Goal: Task Accomplishment & Management: Manage account settings

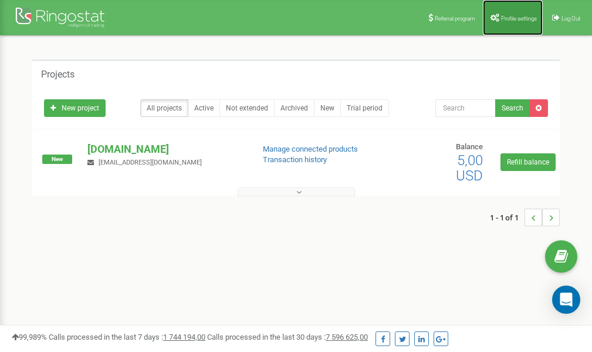
click at [517, 15] on span "Profile settings" at bounding box center [519, 18] width 36 height 6
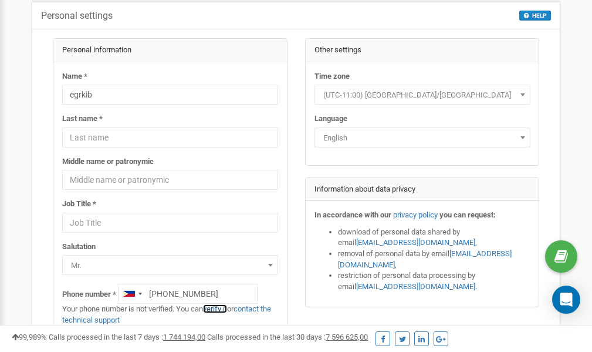
click at [220, 308] on link "verify it" at bounding box center [215, 308] width 24 height 9
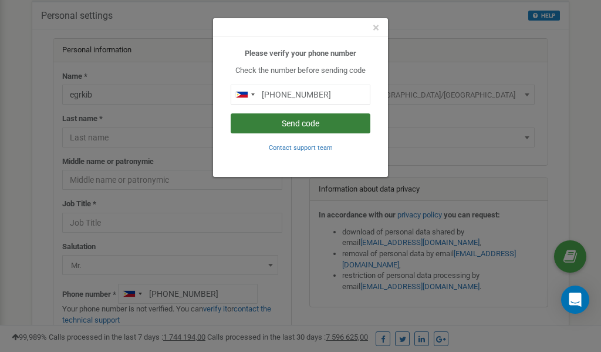
click at [312, 123] on button "Send code" at bounding box center [301, 123] width 140 height 20
